Goal: Browse casually: Explore the website without a specific task or goal

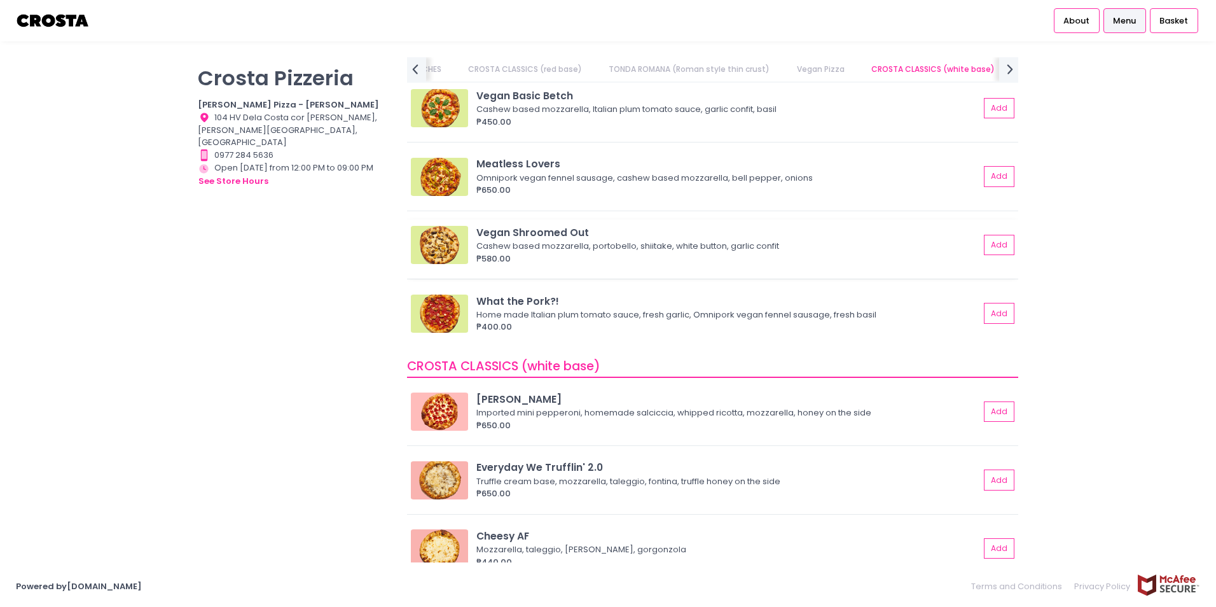
scroll to position [1017, 0]
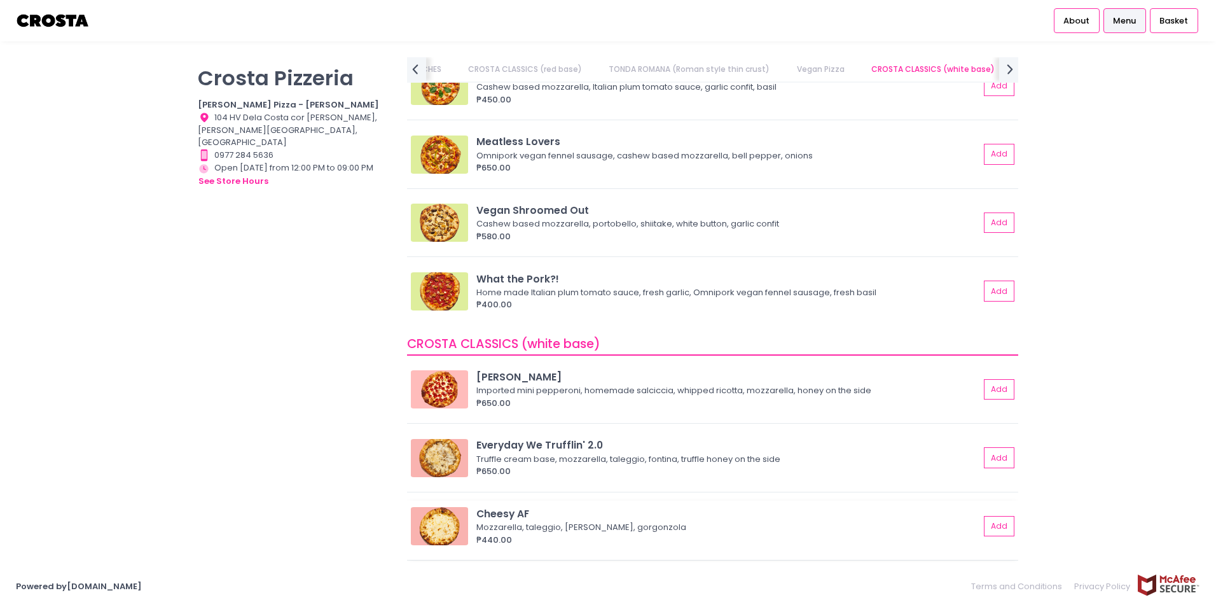
click at [441, 523] on img at bounding box center [439, 526] width 57 height 38
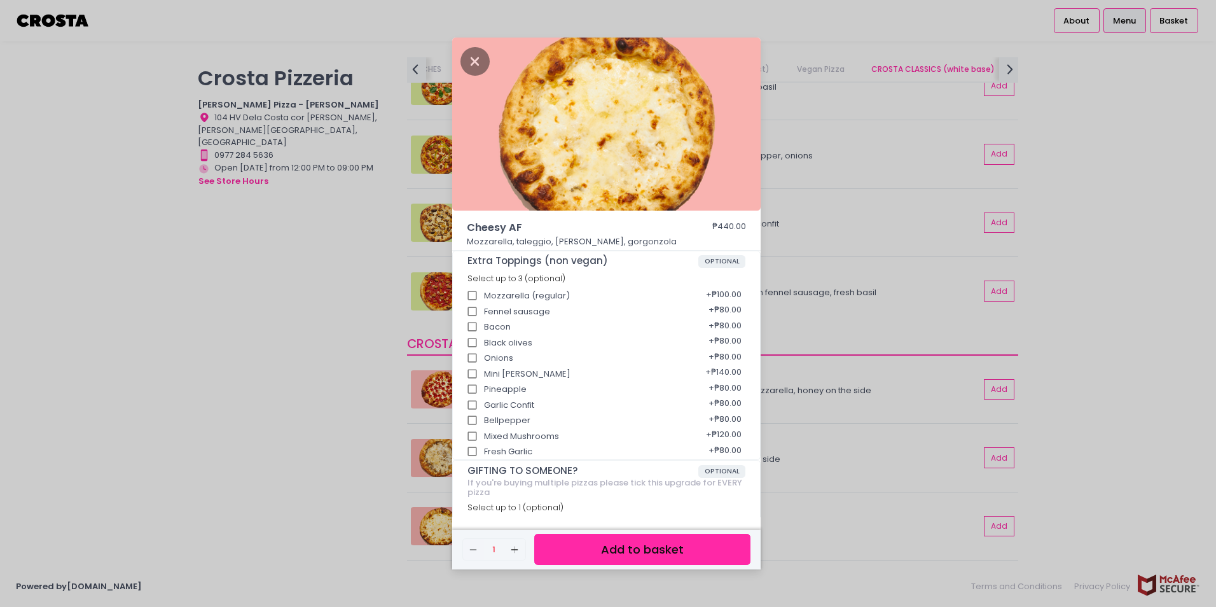
click at [898, 478] on div "Cheesy AF ₱440.00 Mozzarella, taleggio, [PERSON_NAME], gorgonzola Extra Topping…" at bounding box center [608, 303] width 1216 height 607
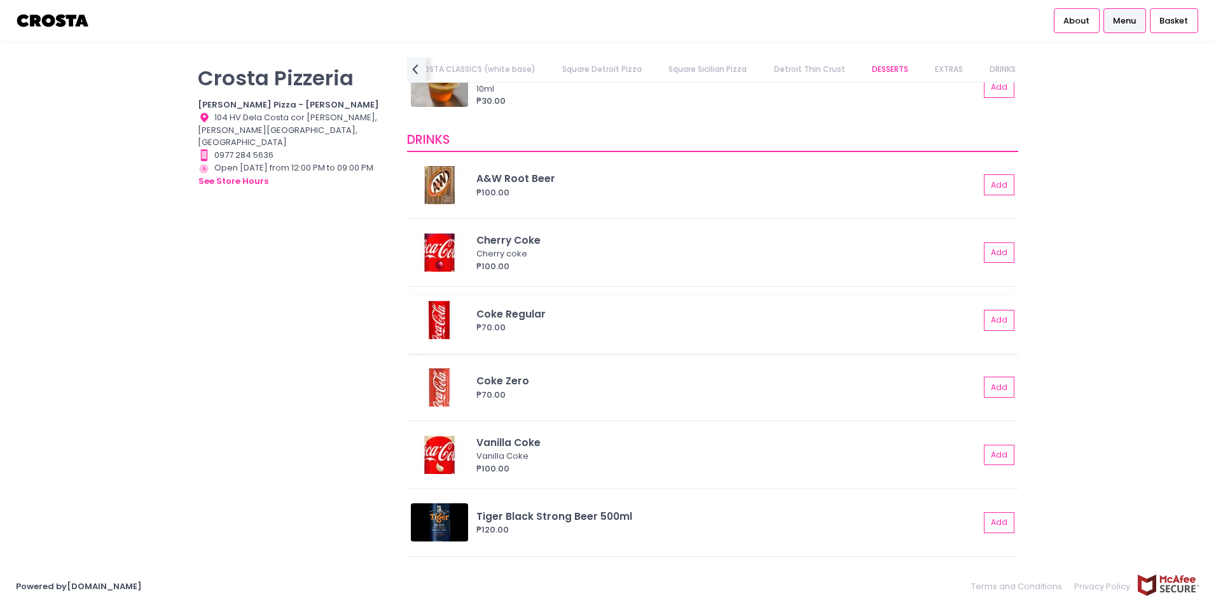
scroll to position [2499, 0]
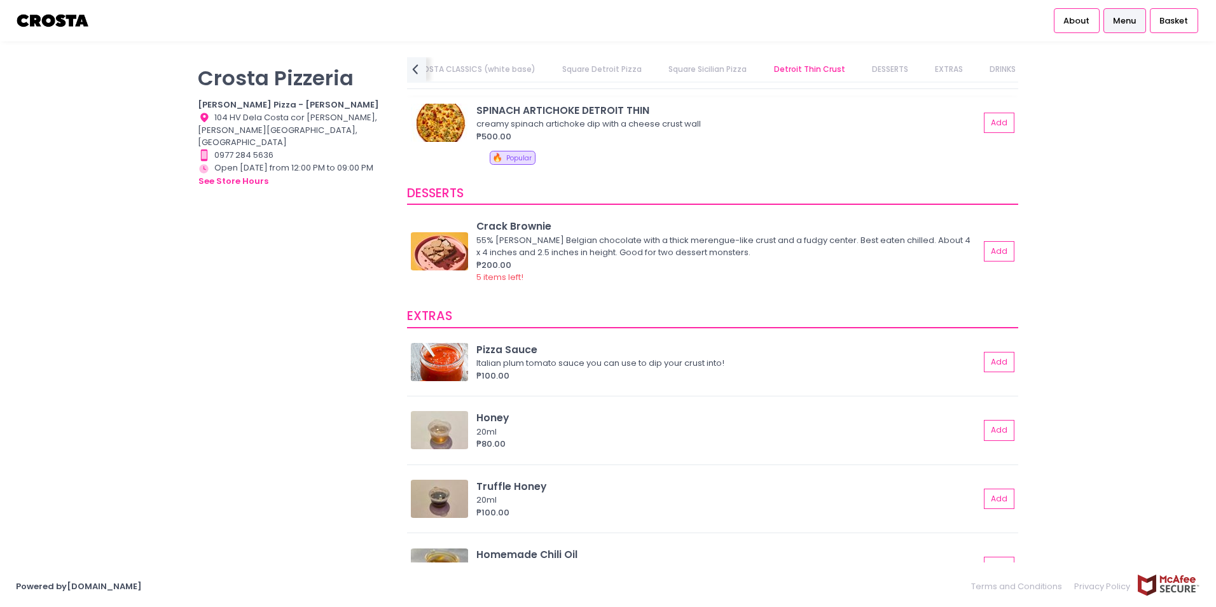
click at [458, 130] on img at bounding box center [439, 123] width 57 height 38
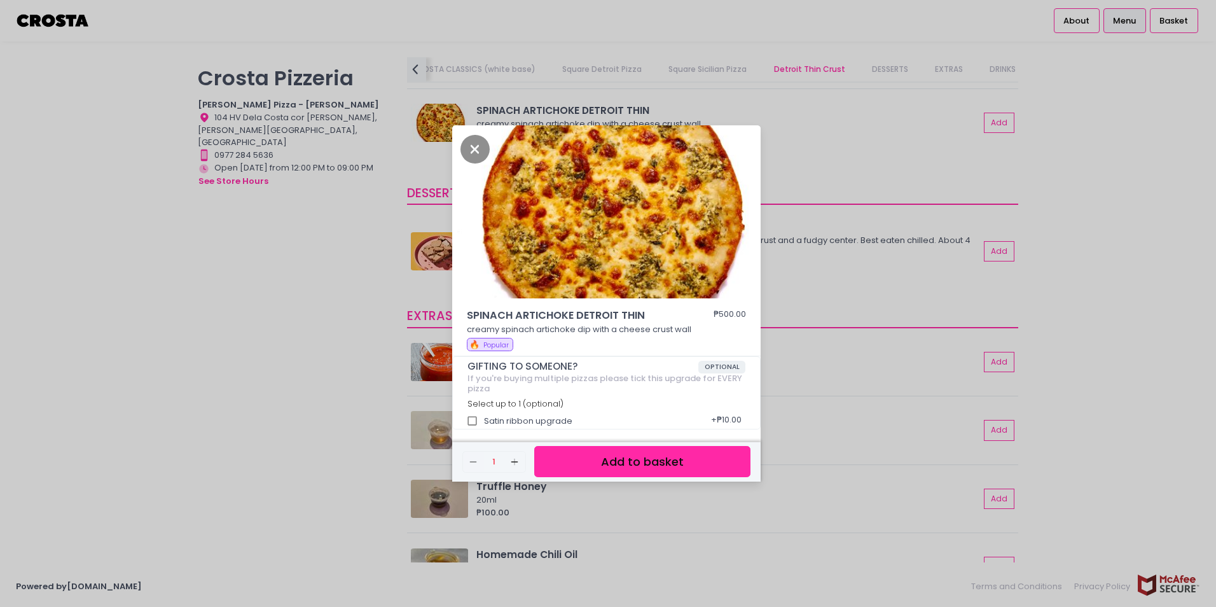
click at [231, 434] on div "SPINACH ARTICHOKE DETROIT THIN ₱500.00 creamy spinach artichoke dip with a chee…" at bounding box center [608, 303] width 1216 height 607
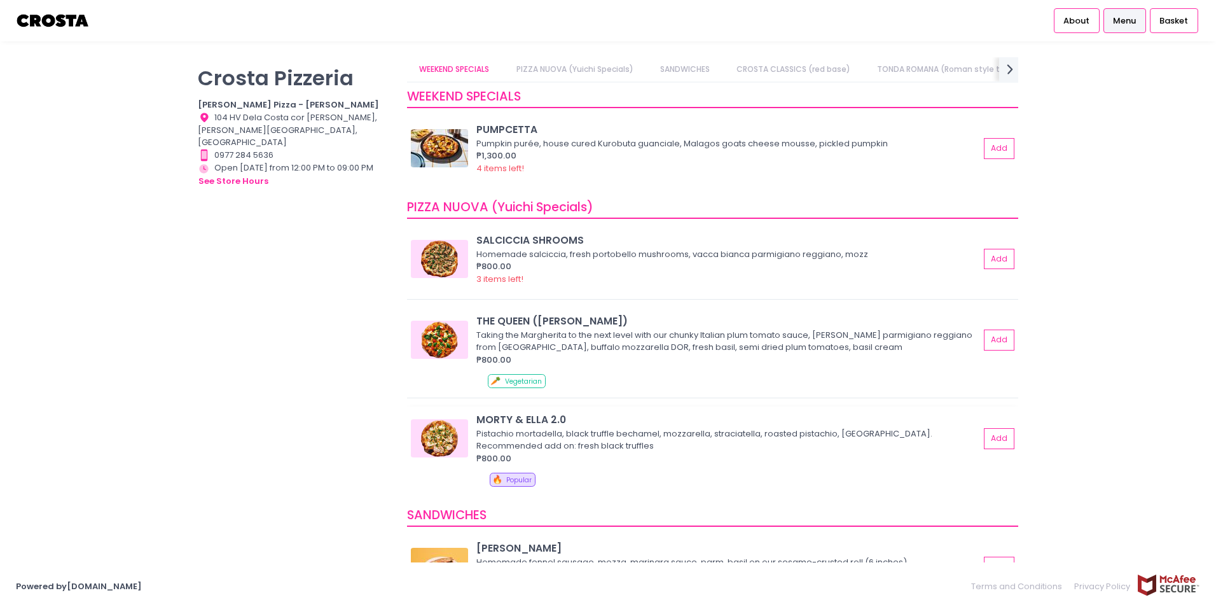
scroll to position [0, 0]
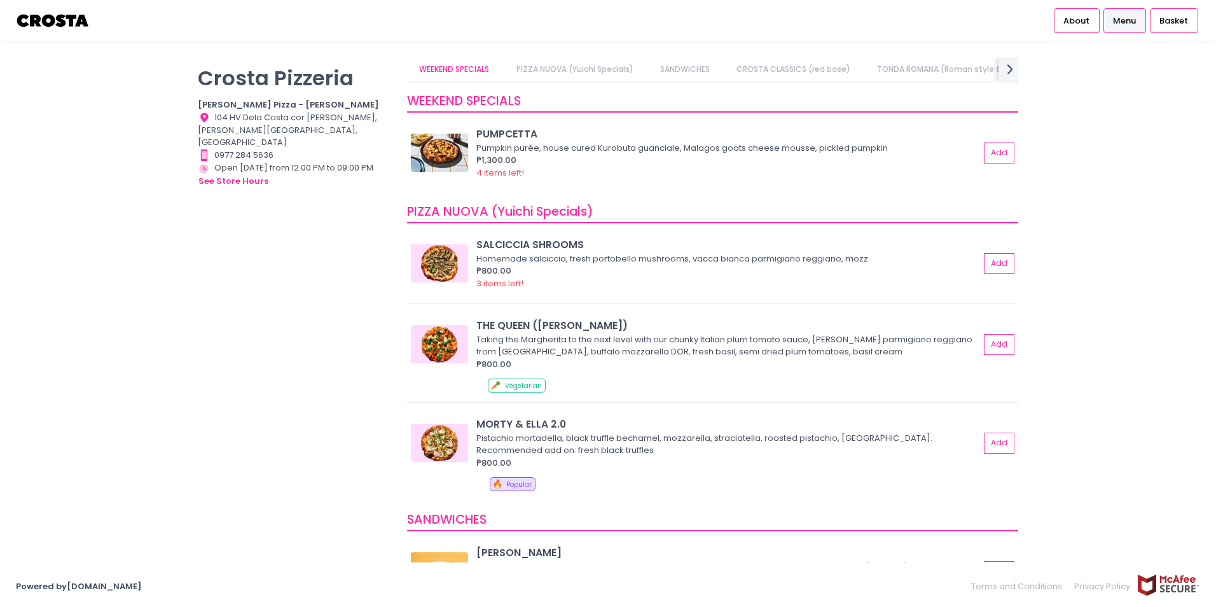
click at [543, 67] on link "PIZZA NUOVA (Yuichi Specials)" at bounding box center [575, 69] width 142 height 24
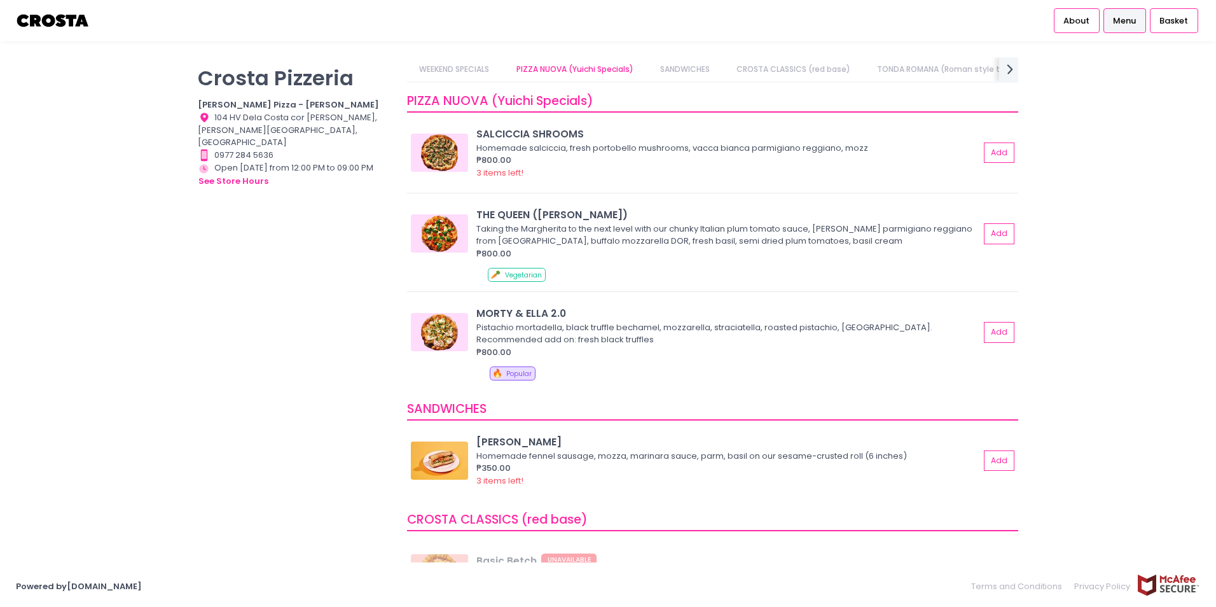
click at [699, 69] on link "SANDWICHES" at bounding box center [684, 69] width 74 height 24
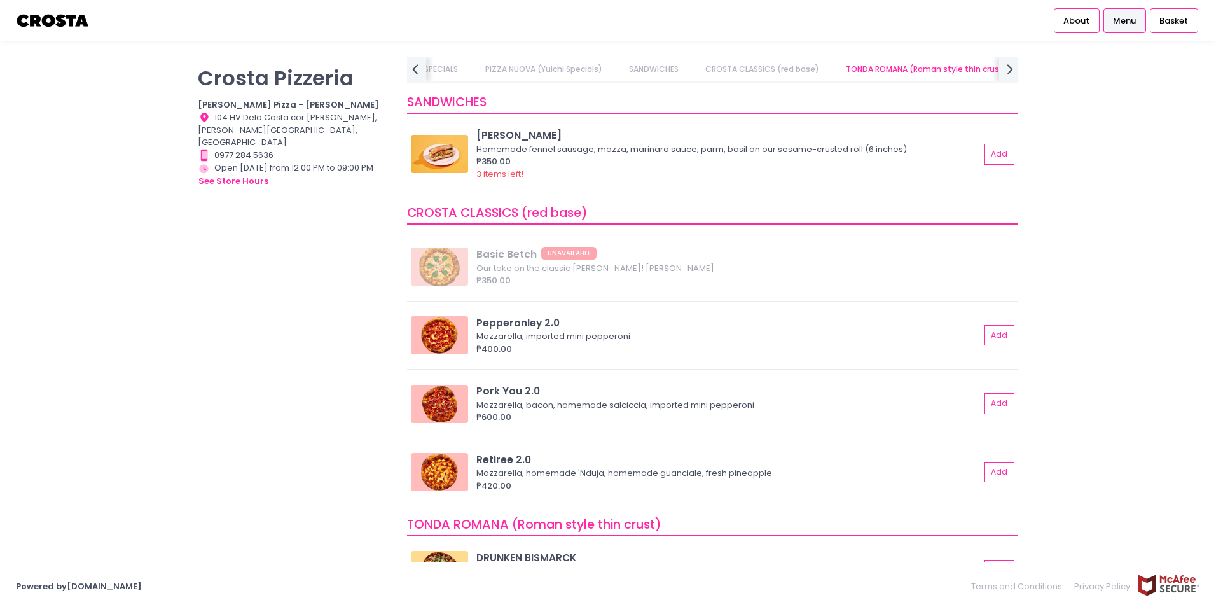
scroll to position [418, 0]
click at [781, 67] on link "CROSTA CLASSICS (red base)" at bounding box center [762, 69] width 139 height 24
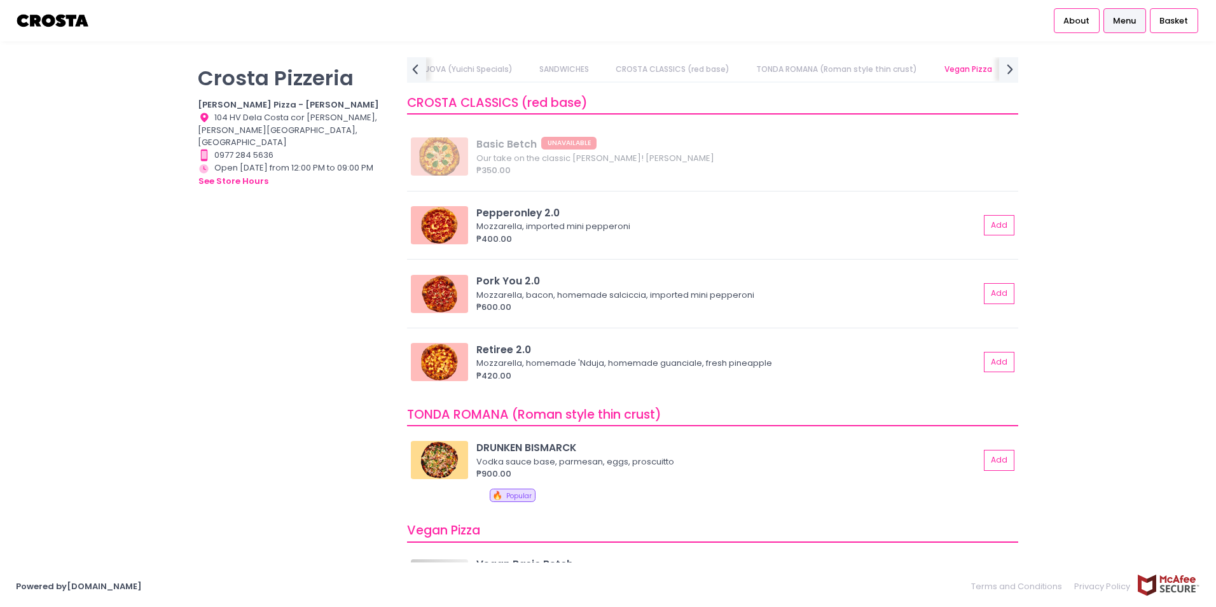
scroll to position [529, 0]
